Goal: Task Accomplishment & Management: Manage account settings

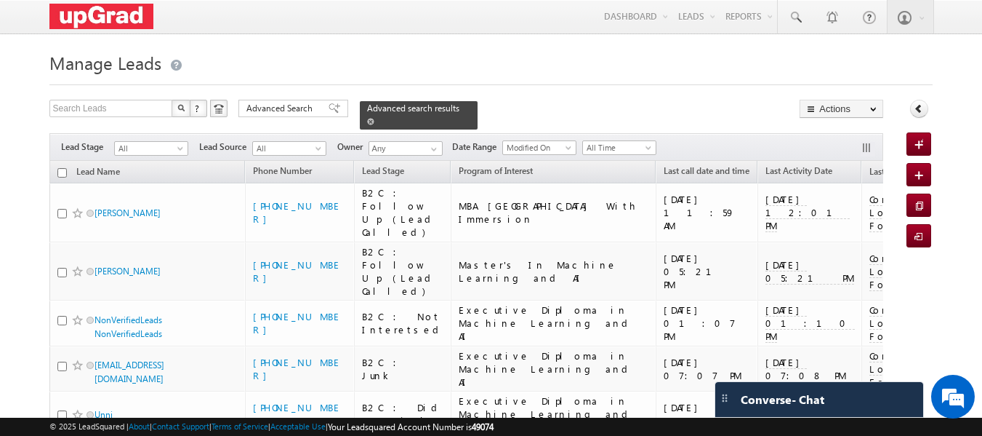
click at [374, 118] on span at bounding box center [370, 121] width 7 height 7
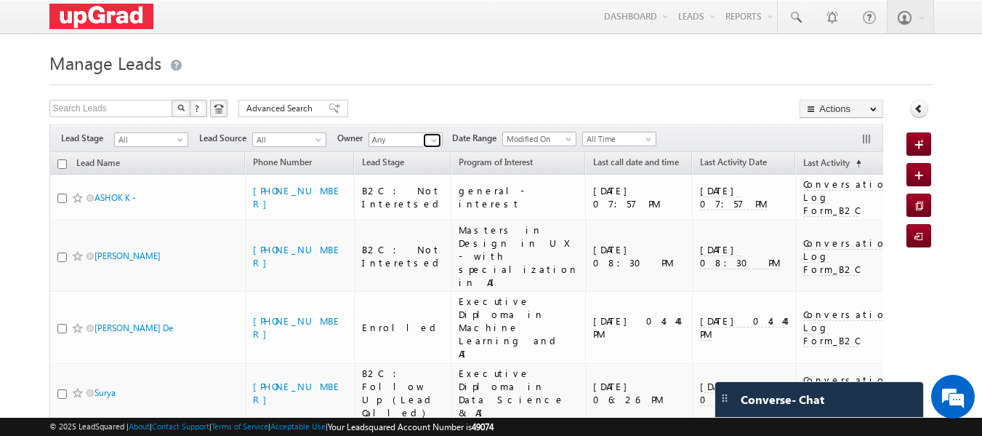
click at [438, 140] on span at bounding box center [434, 141] width 12 height 12
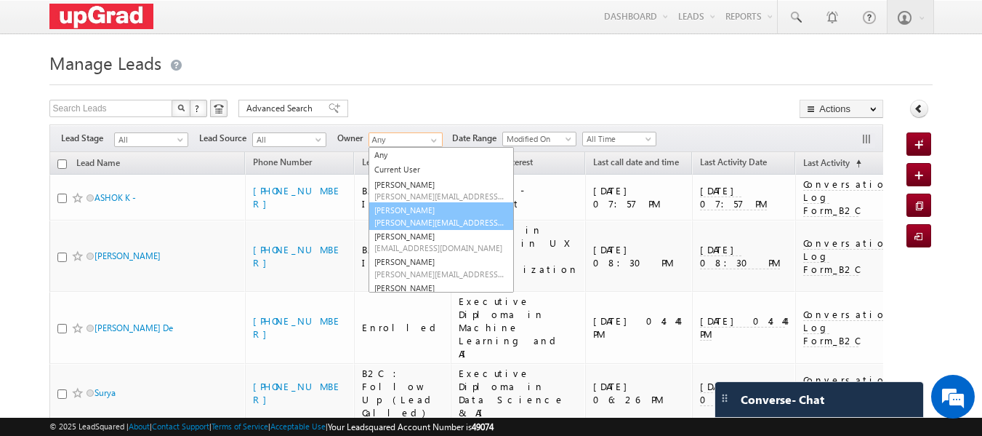
click at [428, 216] on link "[PERSON_NAME] [PERSON_NAME][EMAIL_ADDRESS][PERSON_NAME][DOMAIN_NAME]" at bounding box center [441, 216] width 145 height 28
type input "[PERSON_NAME]"
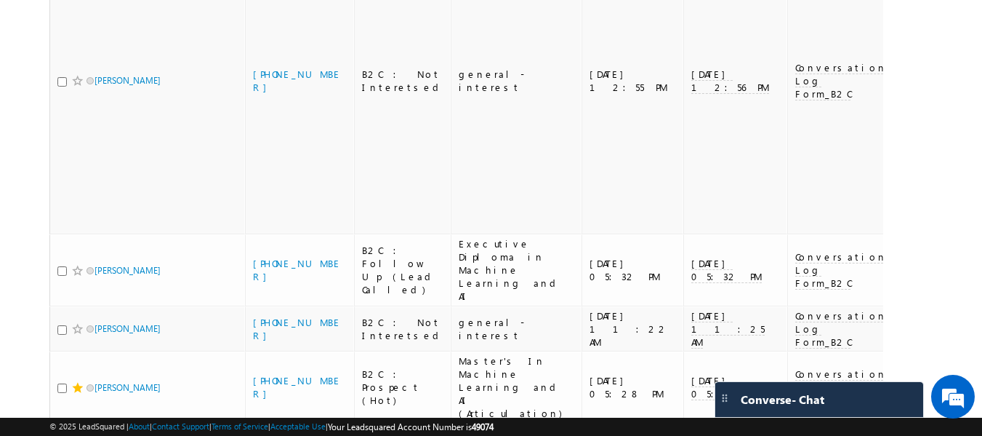
scroll to position [2540, 0]
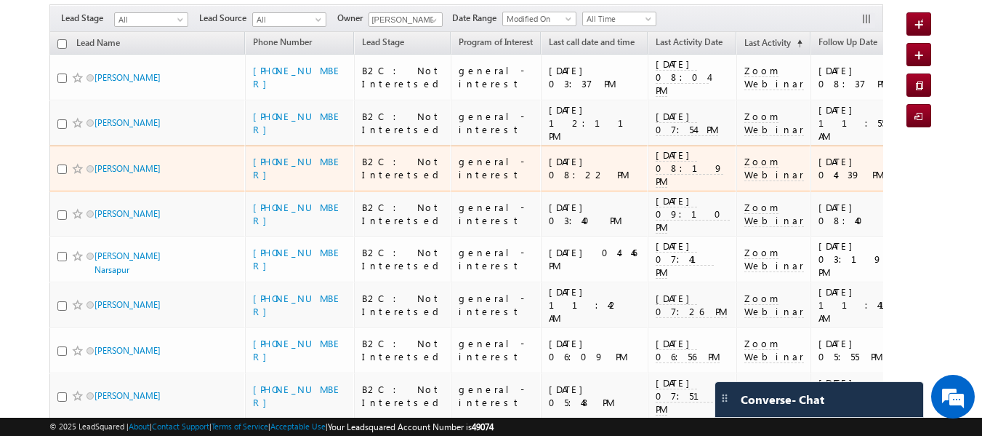
scroll to position [145, 0]
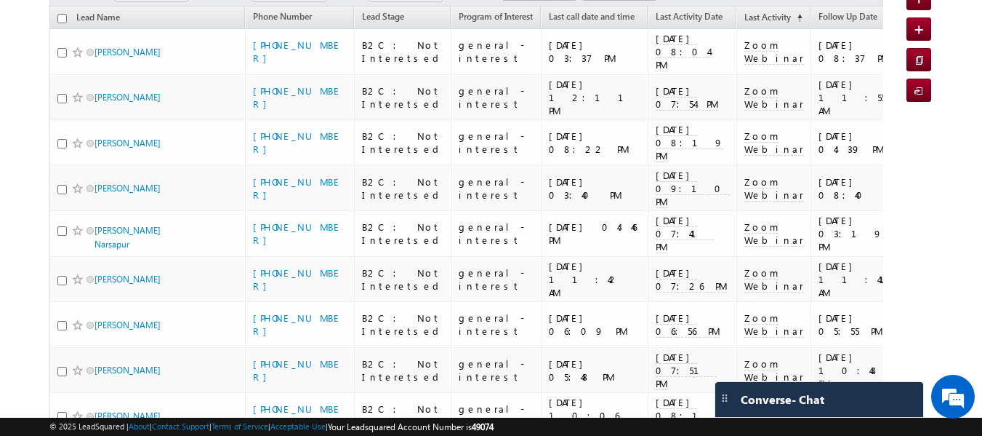
click at [63, 19] on input "checkbox" at bounding box center [61, 18] width 9 height 9
checkbox input "true"
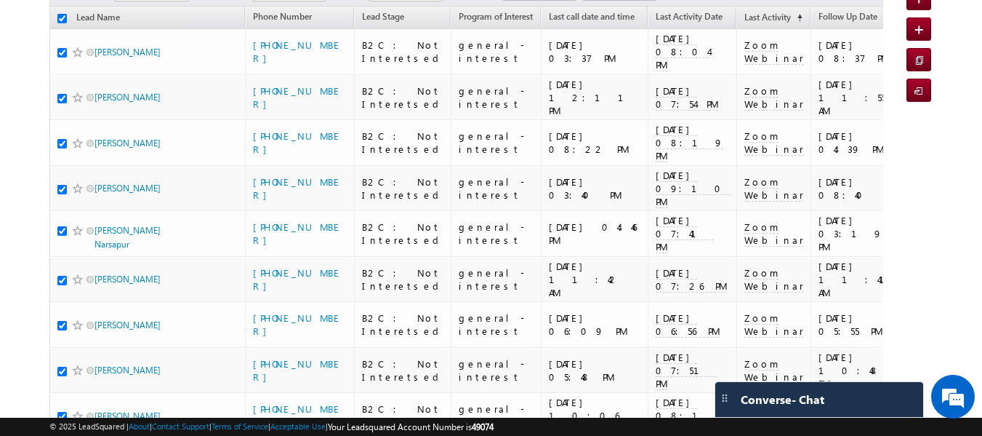
checkbox input "true"
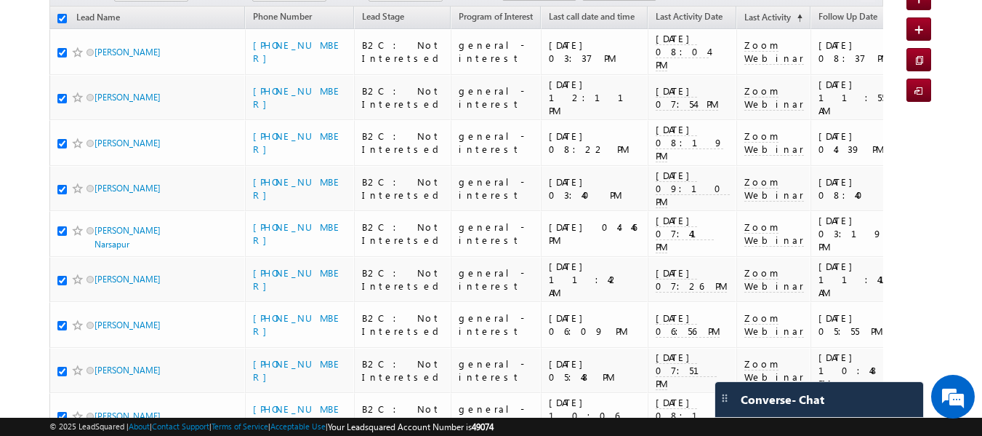
checkbox input "true"
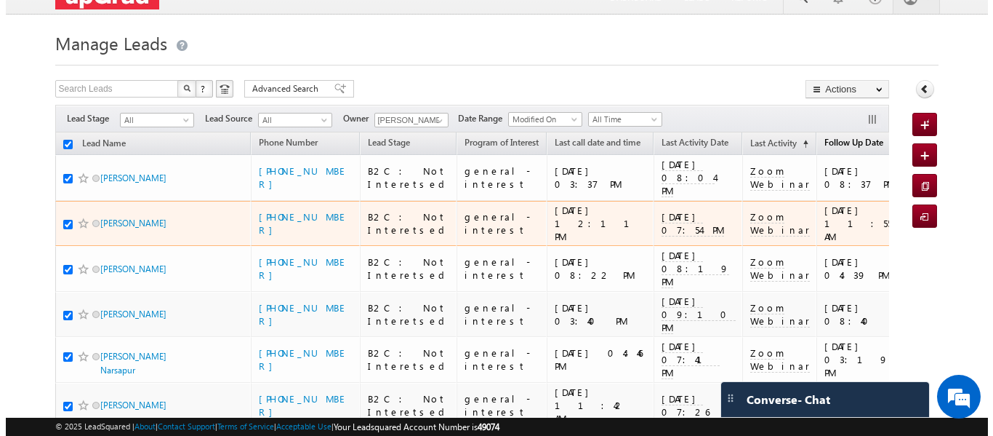
scroll to position [0, 0]
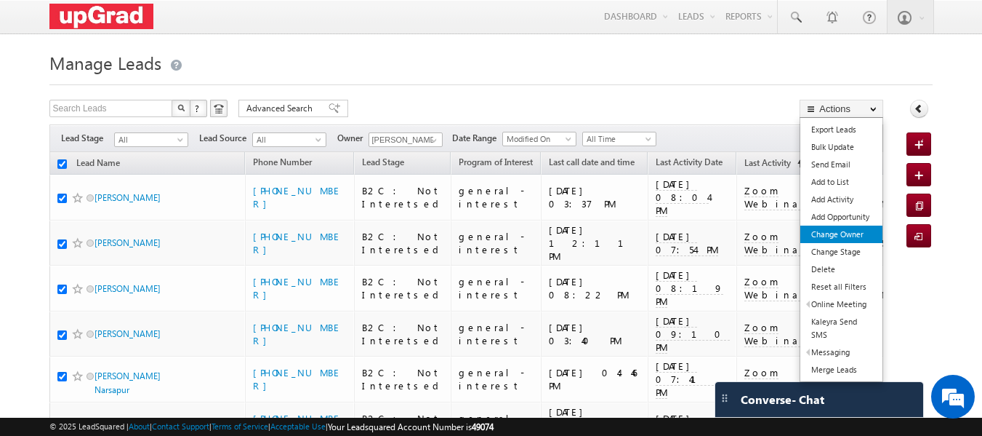
click at [847, 232] on link "Change Owner" at bounding box center [842, 233] width 82 height 17
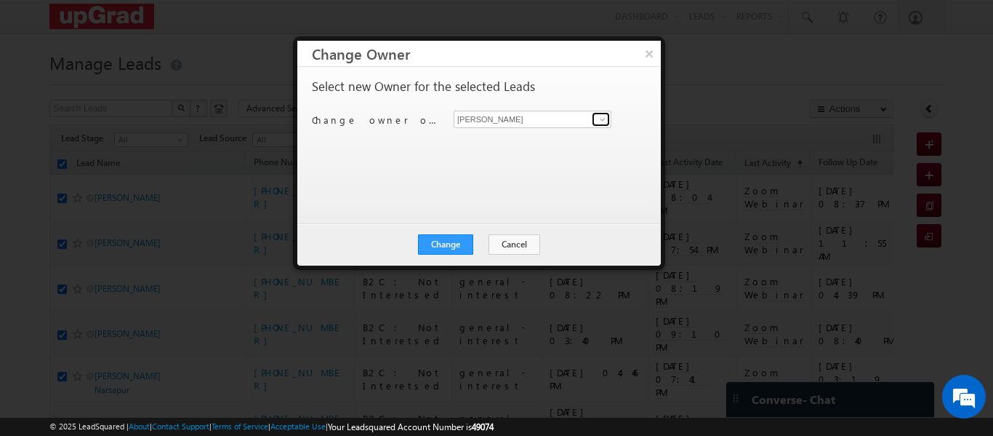
click at [596, 116] on link at bounding box center [601, 119] width 18 height 15
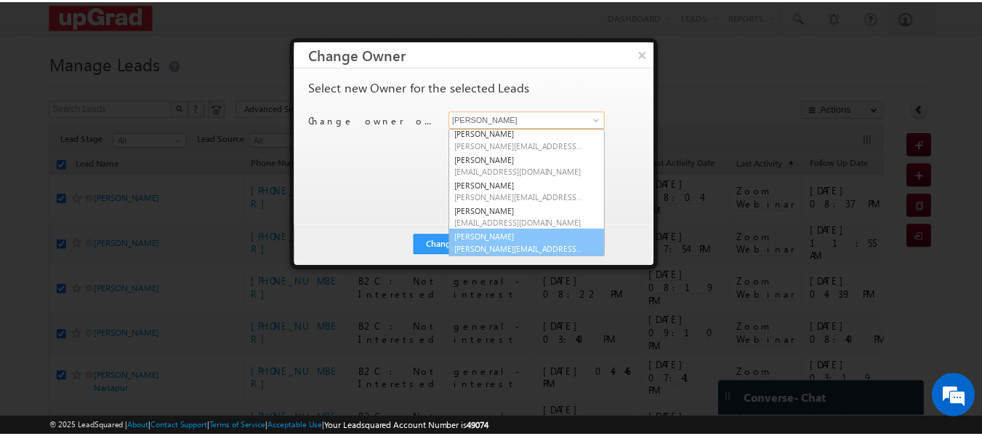
scroll to position [28, 0]
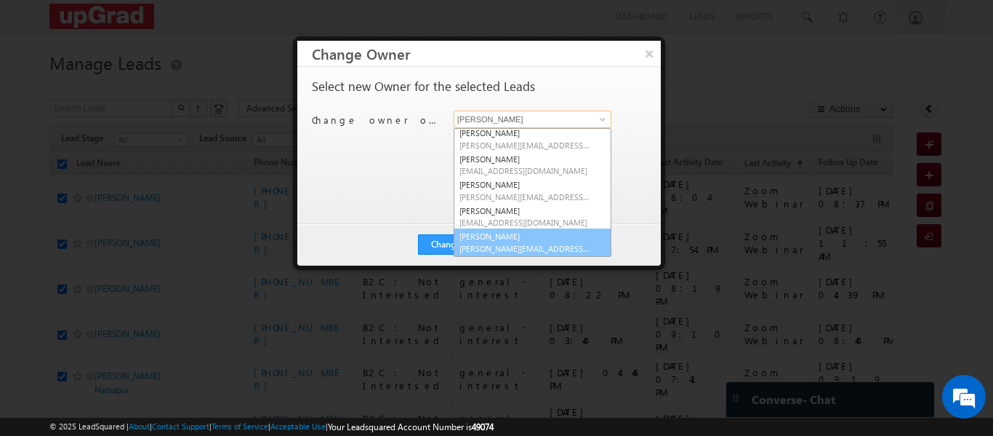
click at [522, 236] on link "[PERSON_NAME] [PERSON_NAME][EMAIL_ADDRESS][PERSON_NAME][DOMAIN_NAME]" at bounding box center [533, 242] width 158 height 28
type input "[PERSON_NAME]"
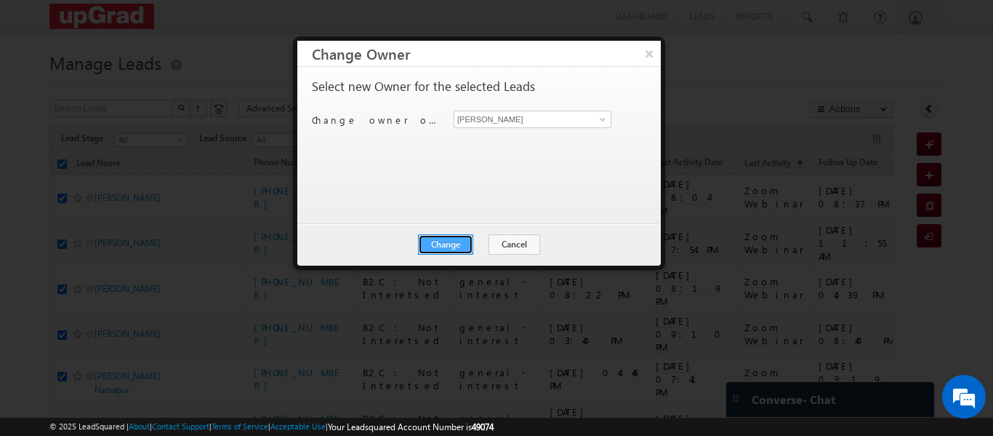
click at [452, 238] on button "Change" at bounding box center [445, 244] width 55 height 20
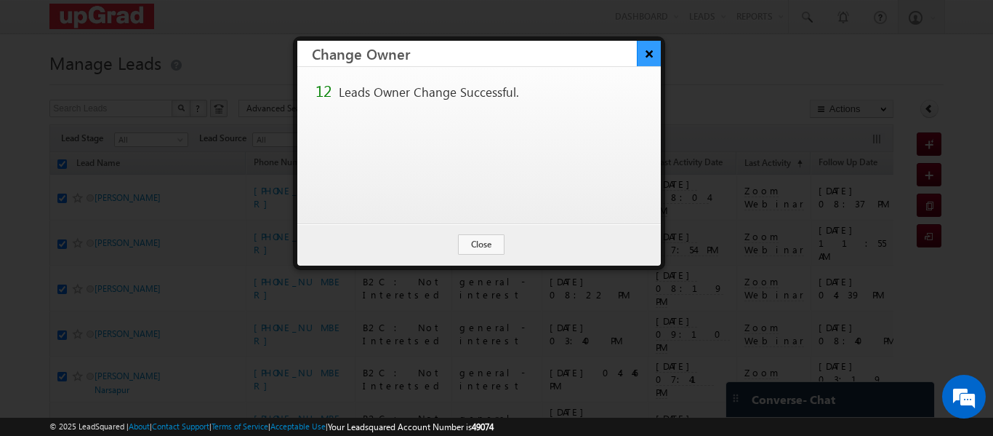
click at [652, 55] on button "×" at bounding box center [649, 53] width 24 height 25
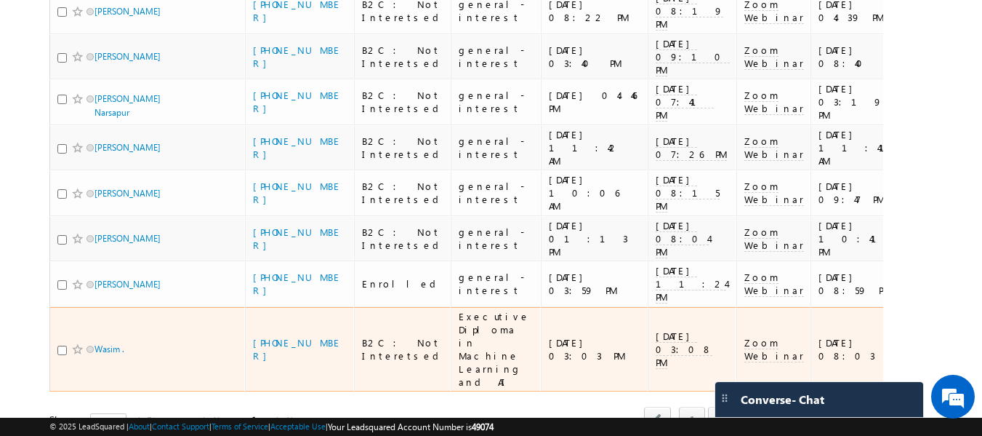
scroll to position [211, 0]
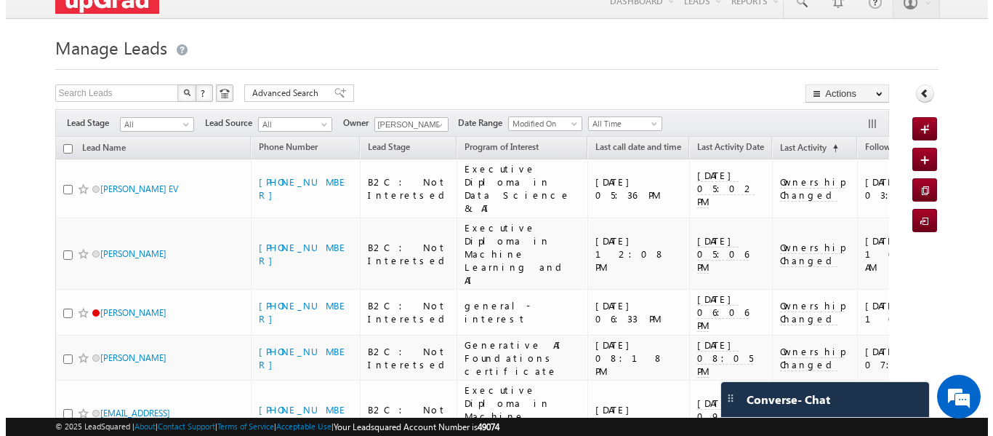
scroll to position [0, 0]
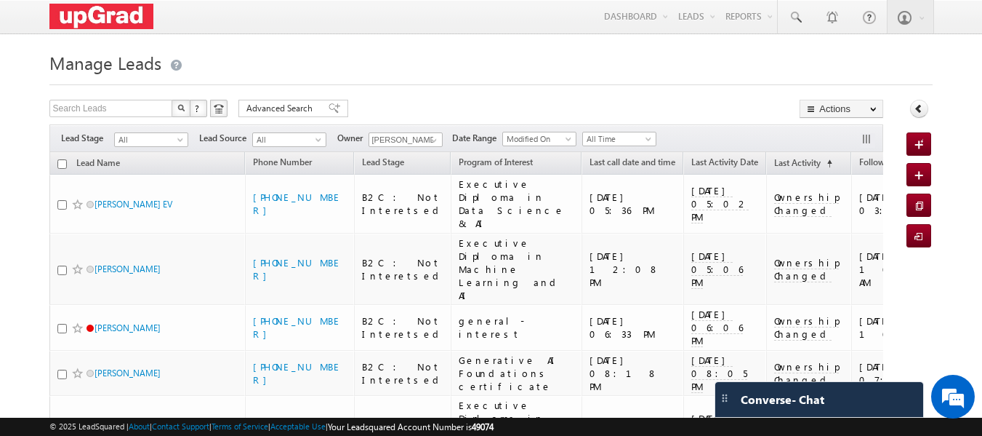
click at [63, 166] on input "checkbox" at bounding box center [61, 163] width 9 height 9
checkbox input "true"
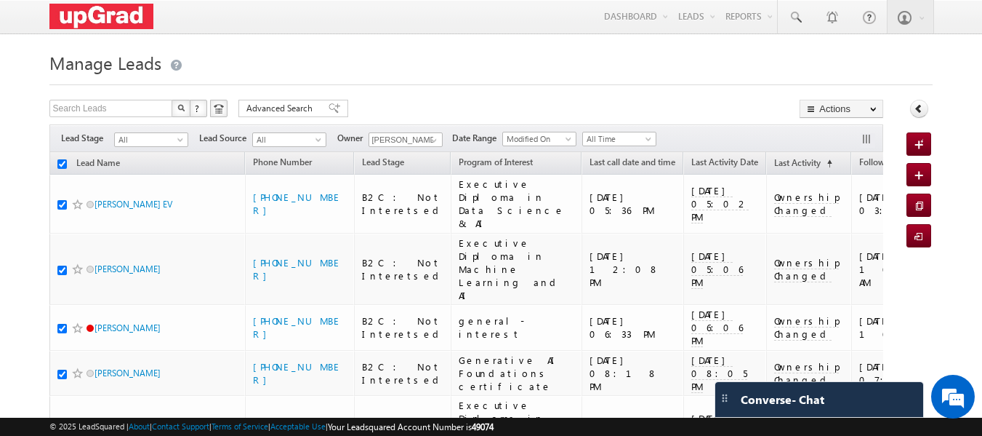
checkbox input "true"
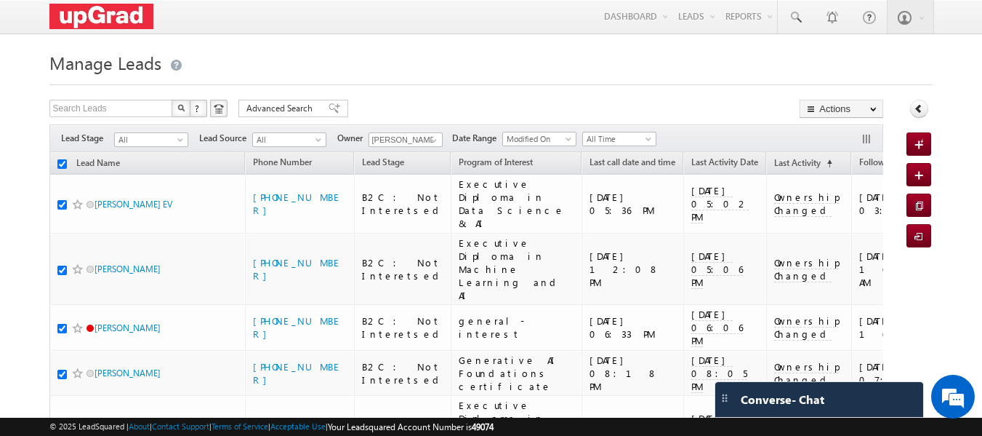
checkbox input "true"
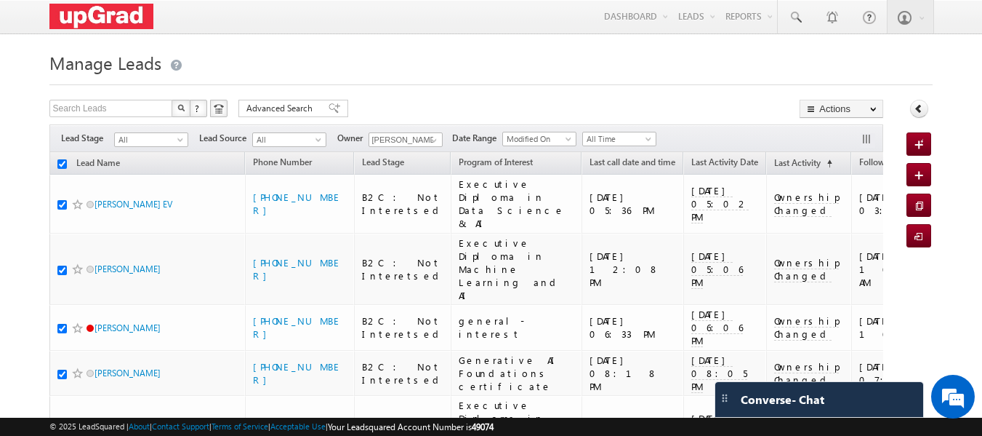
checkbox input "true"
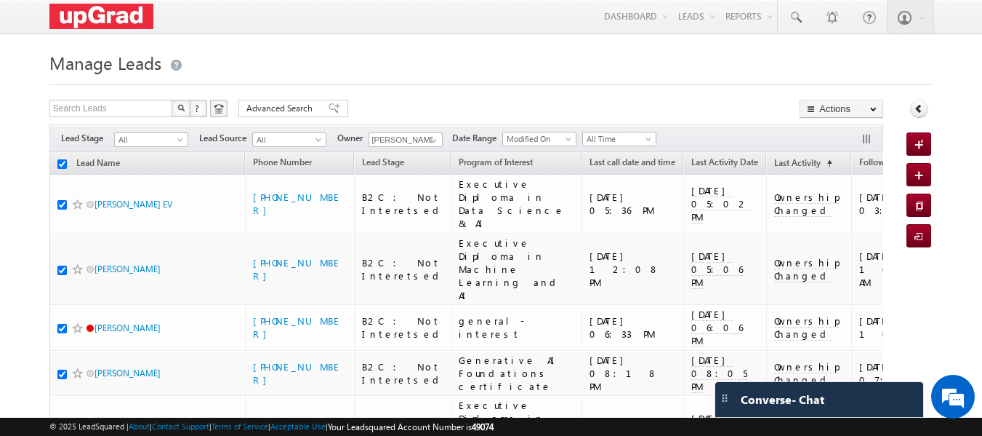
checkbox input "true"
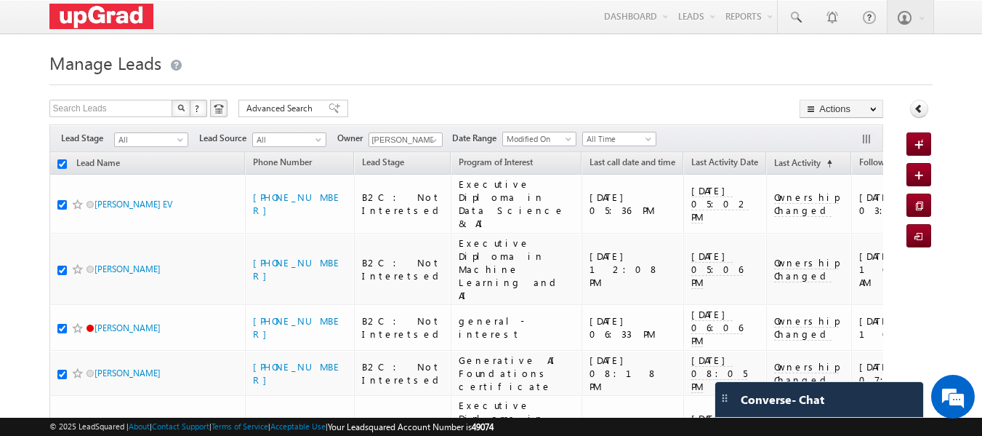
checkbox input "true"
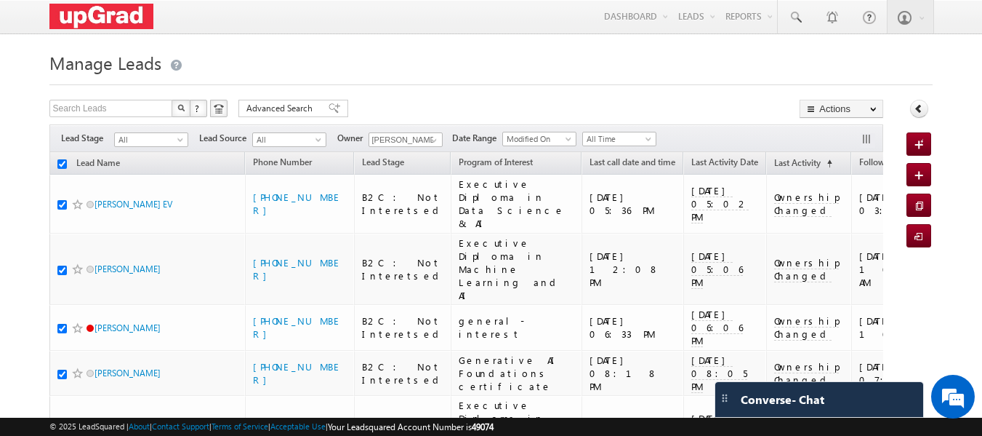
checkbox input "true"
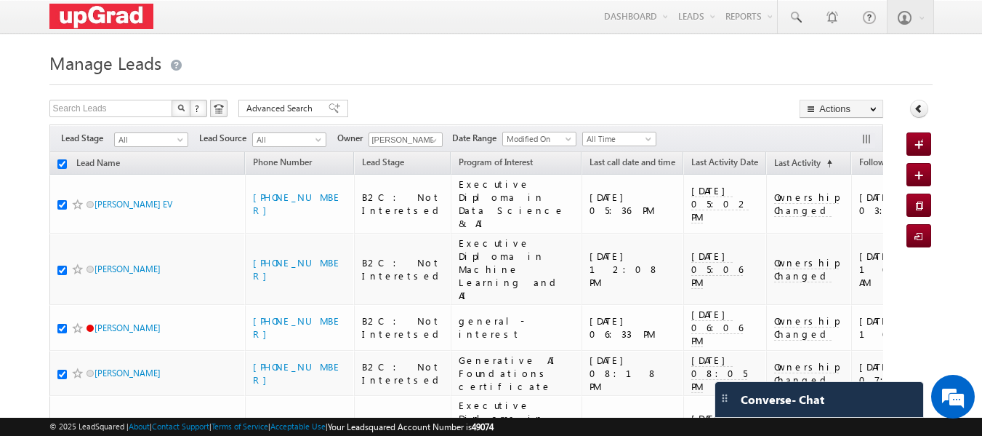
checkbox input "true"
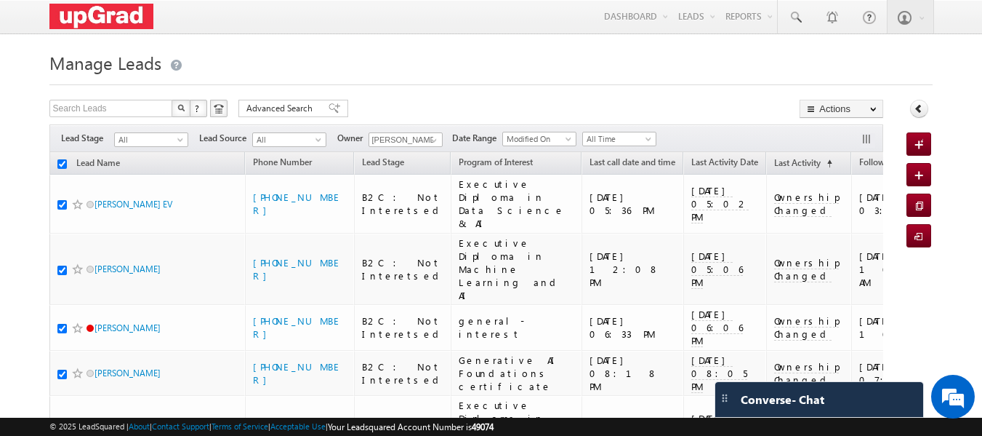
checkbox input "true"
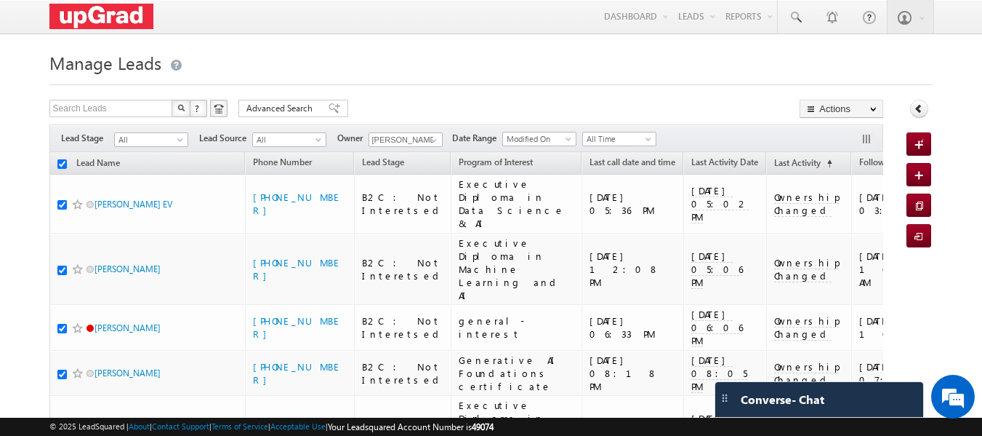
checkbox input "true"
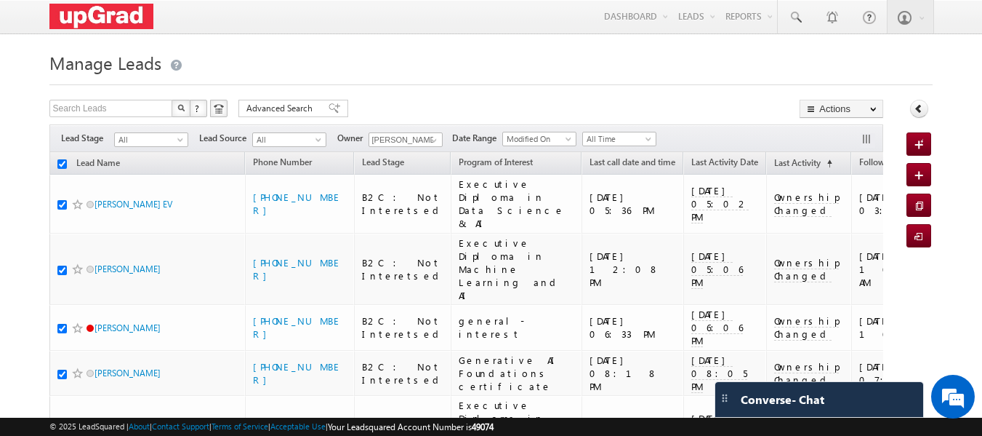
checkbox input "true"
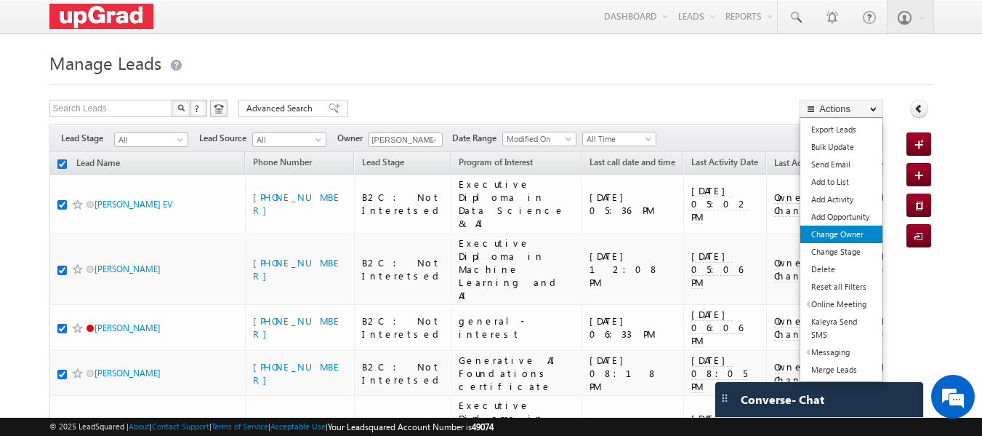
click at [853, 235] on link "Change Owner" at bounding box center [842, 233] width 82 height 17
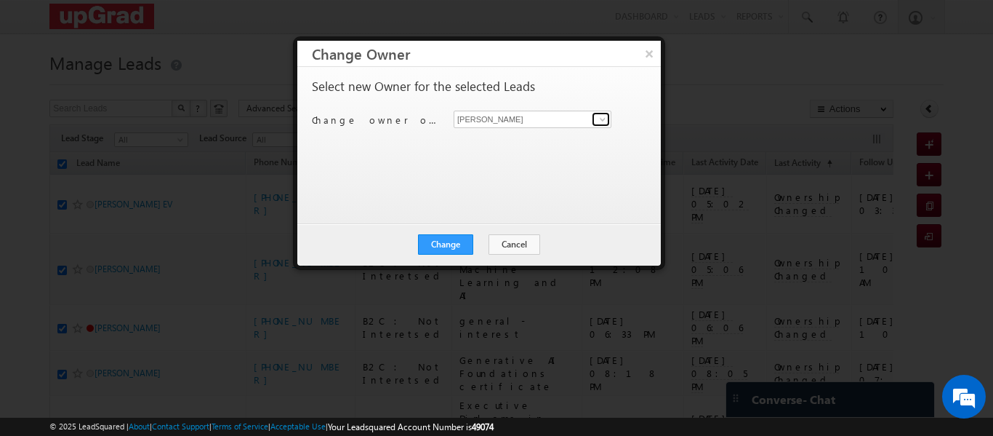
click at [598, 121] on span at bounding box center [603, 119] width 12 height 12
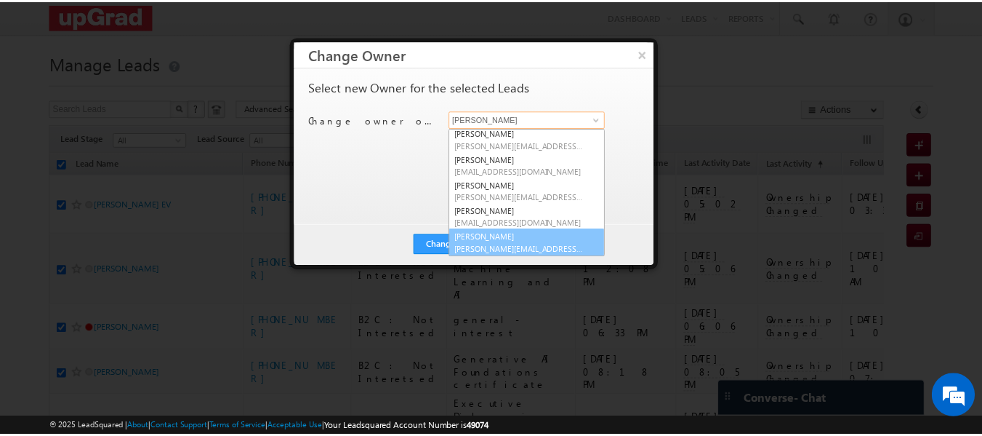
scroll to position [28, 0]
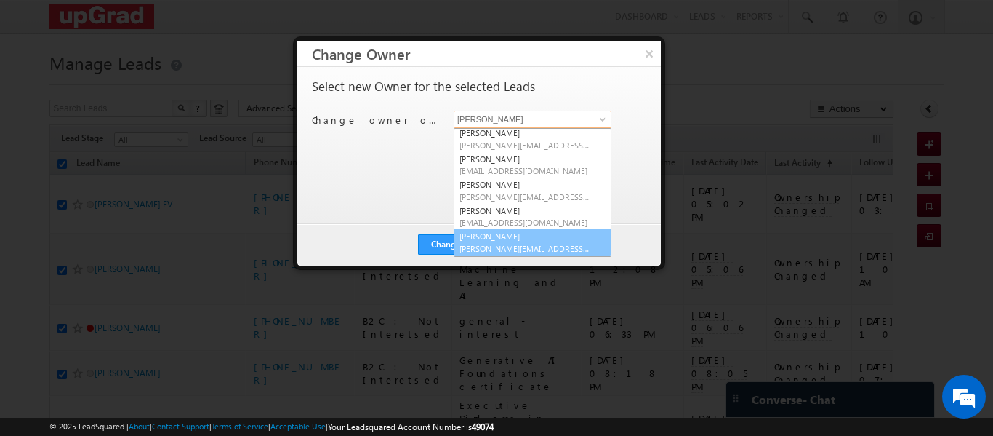
click at [504, 236] on link "[PERSON_NAME] [PERSON_NAME][EMAIL_ADDRESS][PERSON_NAME][DOMAIN_NAME]" at bounding box center [533, 242] width 158 height 28
type input "[PERSON_NAME]"
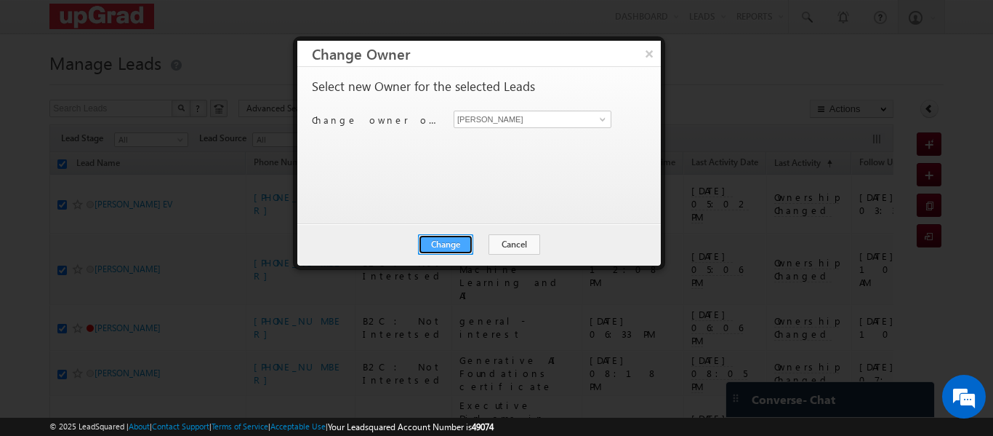
click at [454, 244] on button "Change" at bounding box center [445, 244] width 55 height 20
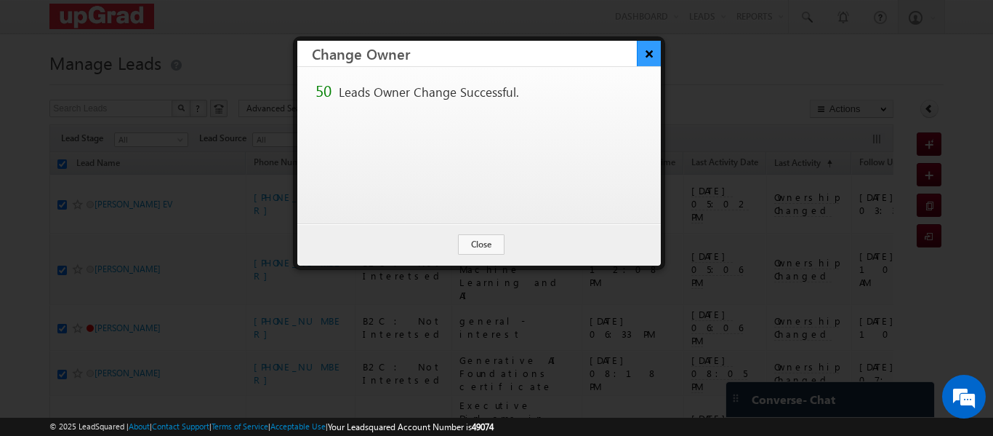
click at [645, 47] on button "×" at bounding box center [649, 53] width 24 height 25
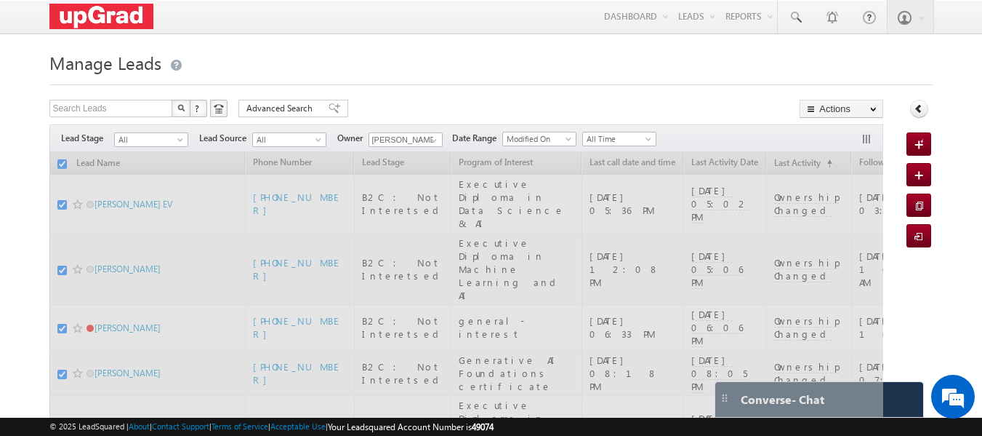
checkbox input "false"
